Goal: Transaction & Acquisition: Purchase product/service

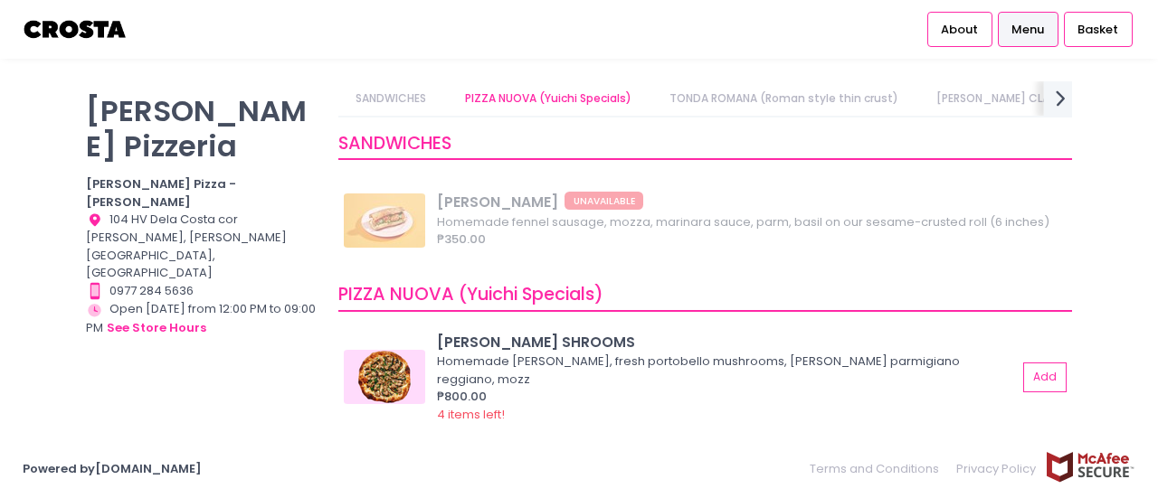
click at [1058, 101] on icon "next Created with Sketch." at bounding box center [1061, 98] width 26 height 26
click at [1106, 101] on link "DRINKS" at bounding box center [1142, 98] width 72 height 34
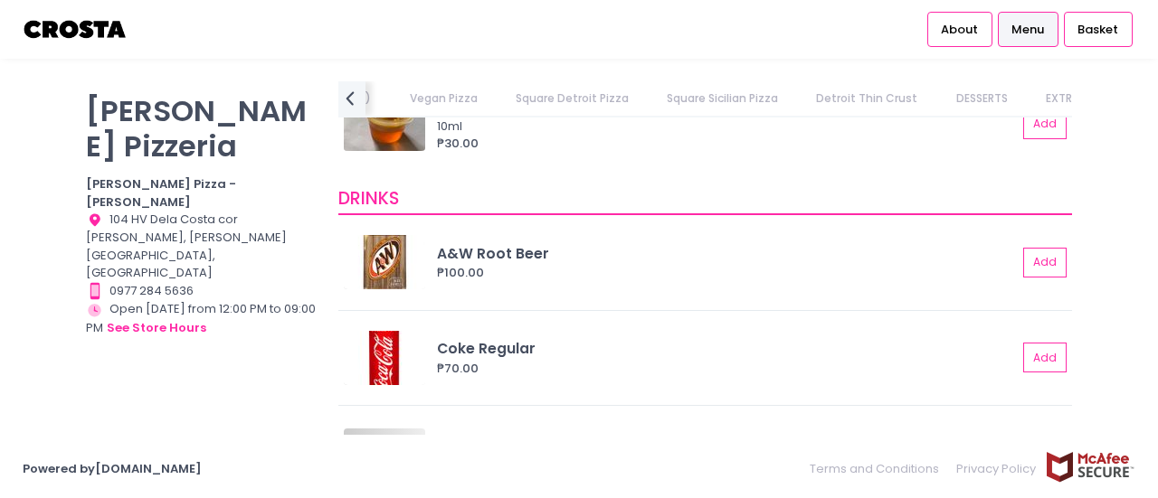
scroll to position [4042, 0]
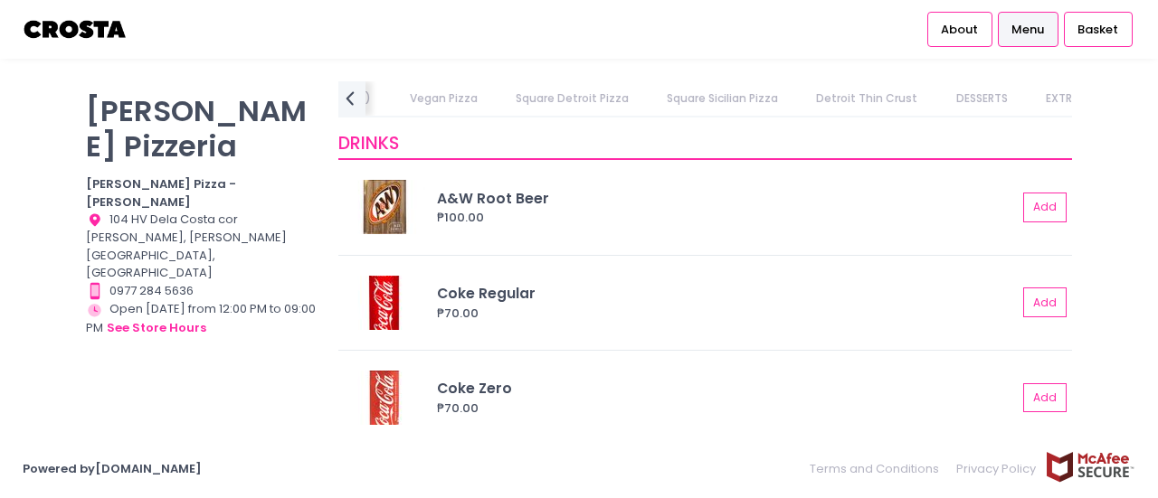
click at [101, 283] on div "[PERSON_NAME] Pizzeria [PERSON_NAME] Pizza - [PERSON_NAME] Location Created wit…" at bounding box center [201, 240] width 252 height 318
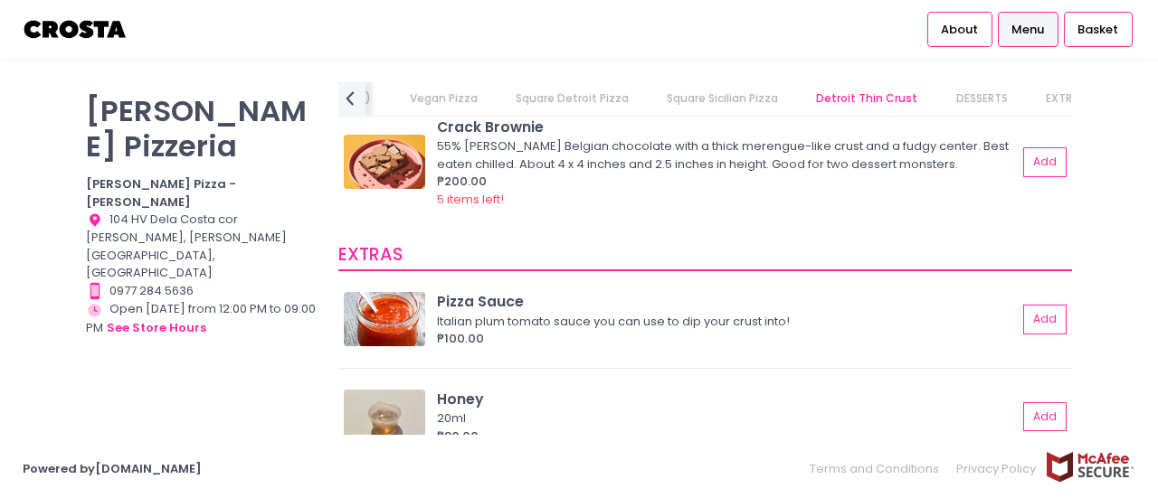
scroll to position [3047, 0]
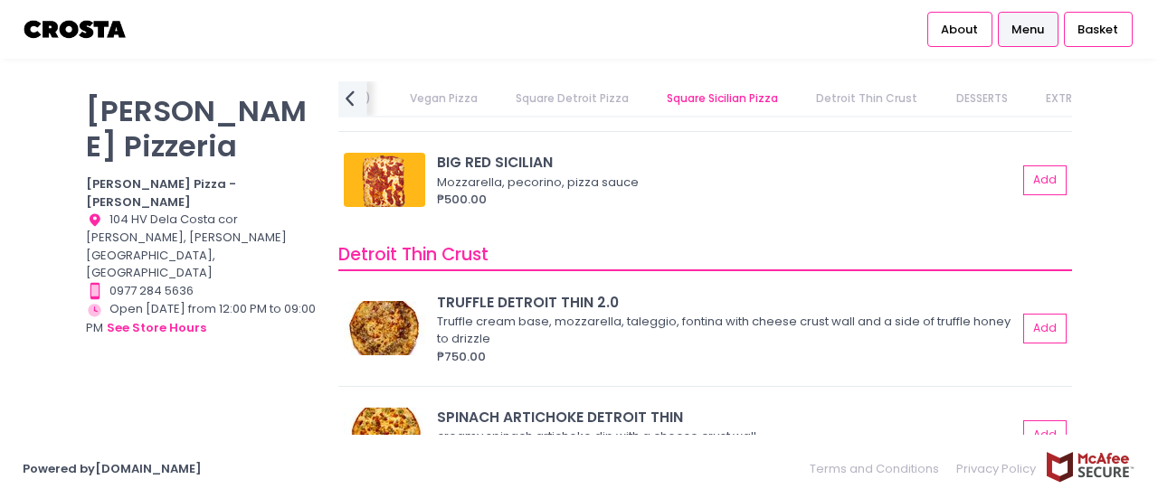
click at [344, 100] on icon "prev Created with Sketch." at bounding box center [350, 98] width 26 height 26
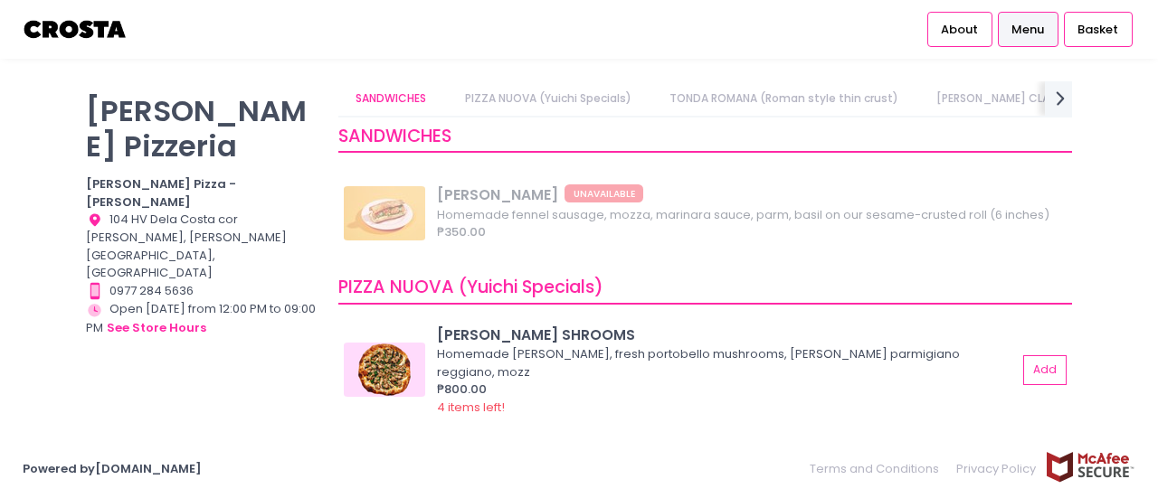
scroll to position [0, 0]
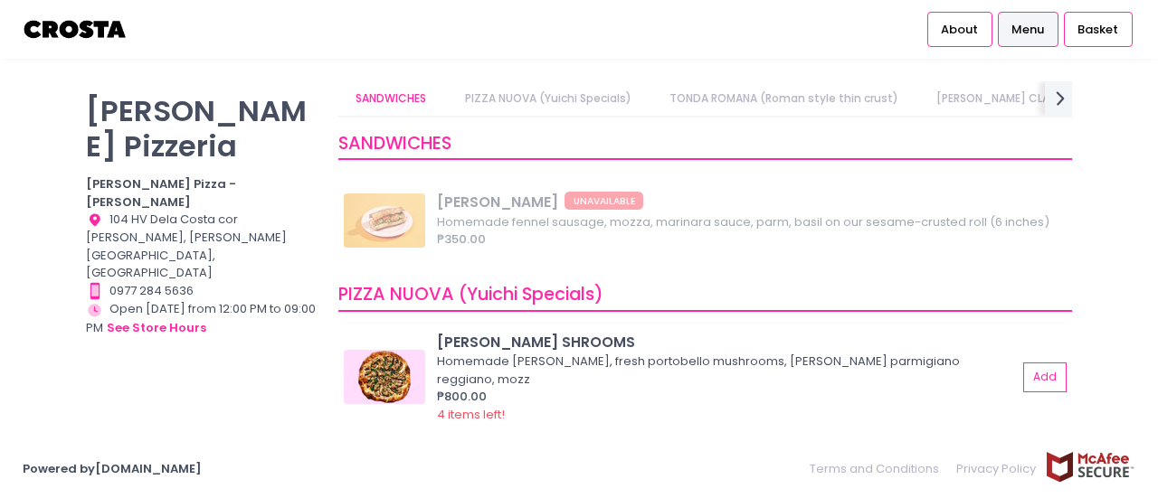
click at [389, 377] on img at bounding box center [384, 377] width 81 height 54
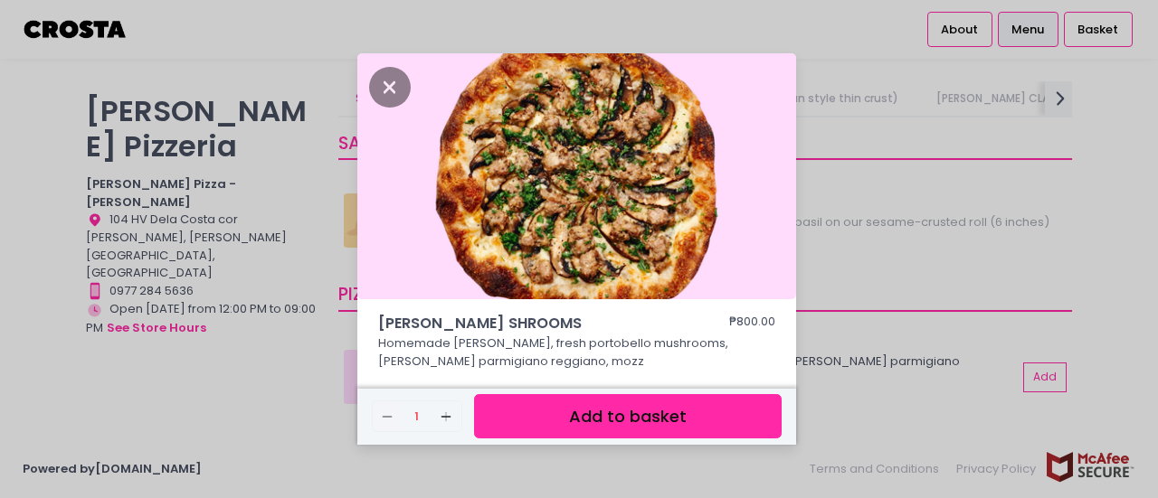
click at [640, 424] on button "Add to basket" at bounding box center [628, 416] width 308 height 44
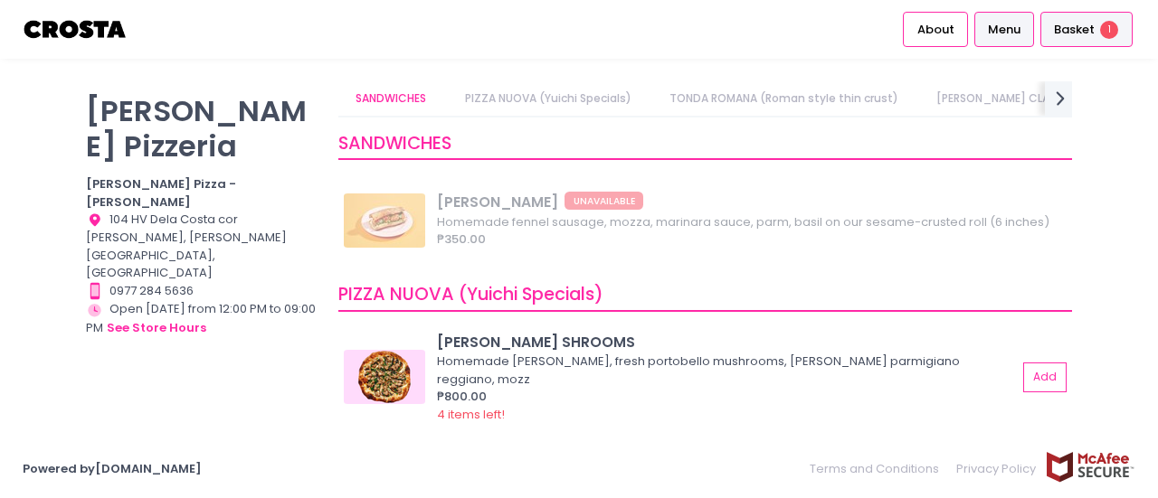
click at [1093, 36] on span "Basket" at bounding box center [1074, 30] width 41 height 18
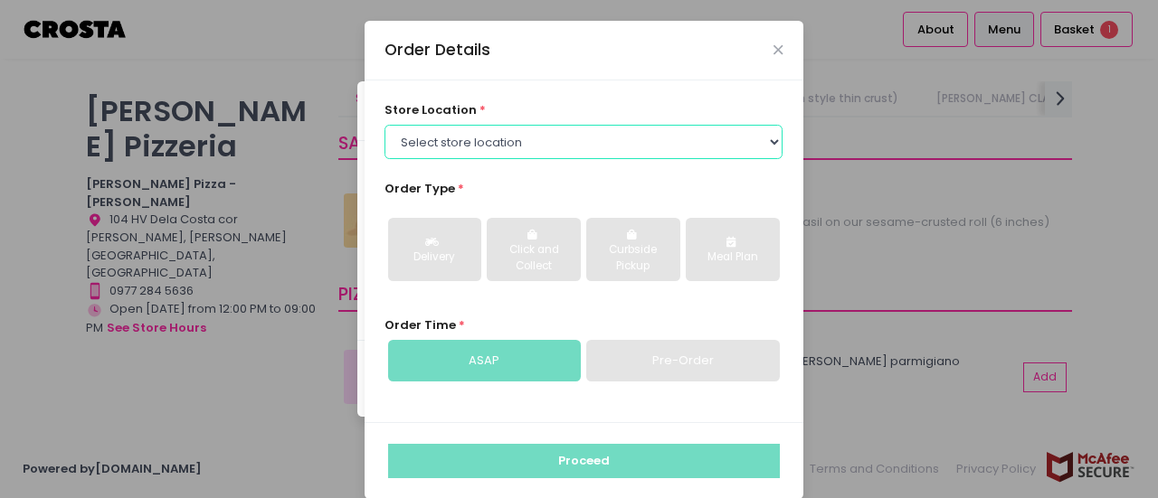
click at [441, 143] on select "Select store location [PERSON_NAME] Pizza - [PERSON_NAME] Pizza - [GEOGRAPHIC_D…" at bounding box center [583, 142] width 398 height 34
select select "5fabb2e53664a8677beaeb89"
click at [384, 125] on select "Select store location [PERSON_NAME] Pizza - [PERSON_NAME] Pizza - [GEOGRAPHIC_D…" at bounding box center [583, 142] width 398 height 34
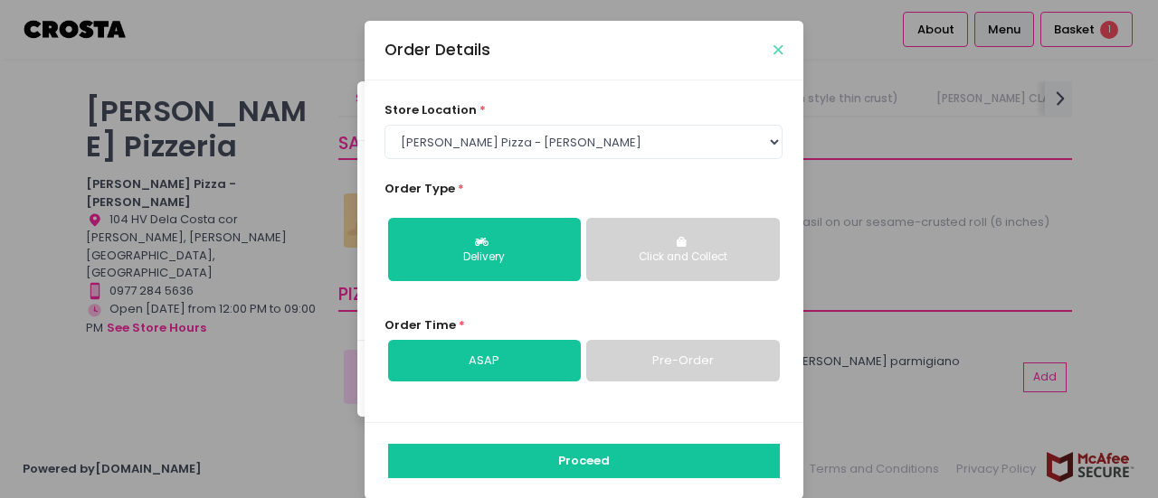
click at [773, 47] on icon "Close" at bounding box center [777, 50] width 9 height 14
